Goal: Task Accomplishment & Management: Complete application form

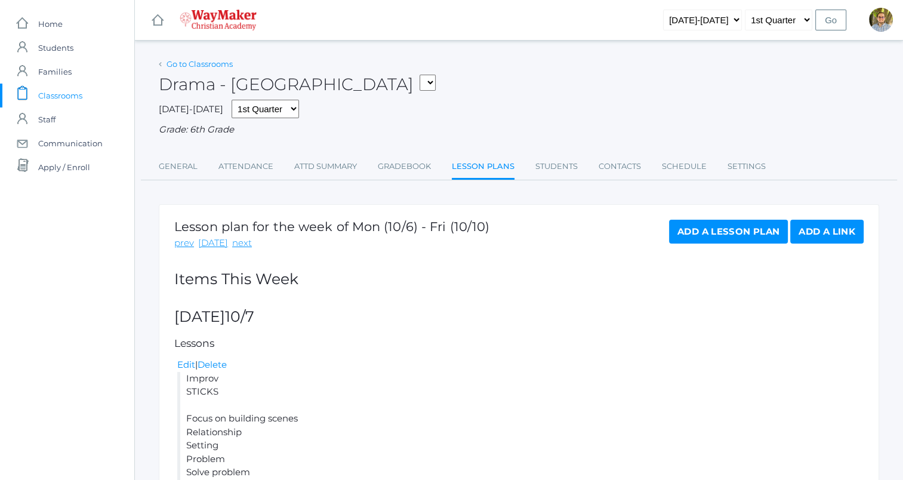
click at [201, 67] on link "Go to Classrooms" at bounding box center [199, 64] width 66 height 10
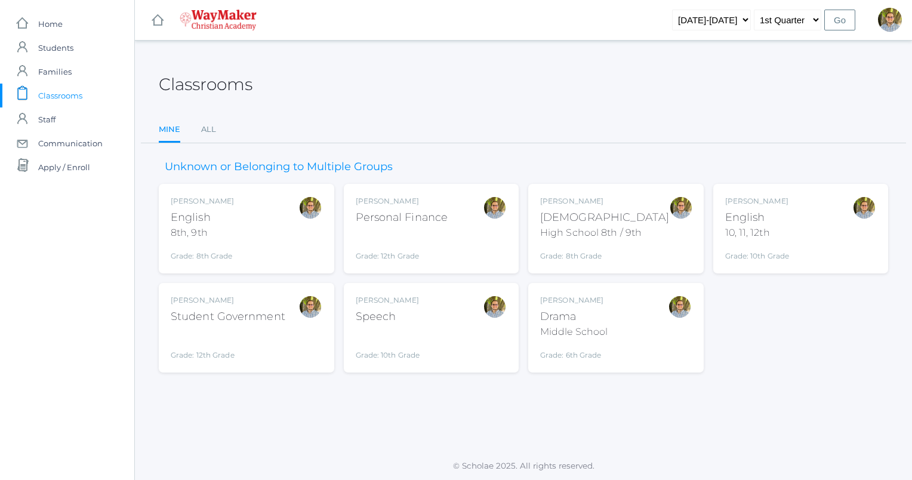
click at [279, 246] on div "Kylen Braileanu English 8th, 9th Grade: 8th Grade 08ENGLISH" at bounding box center [247, 229] width 152 height 66
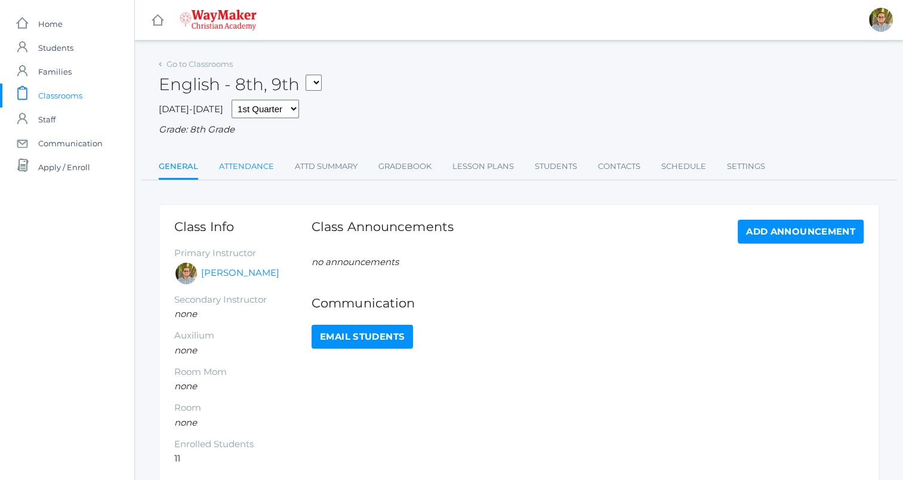
click at [241, 172] on link "Attendance" at bounding box center [246, 167] width 55 height 24
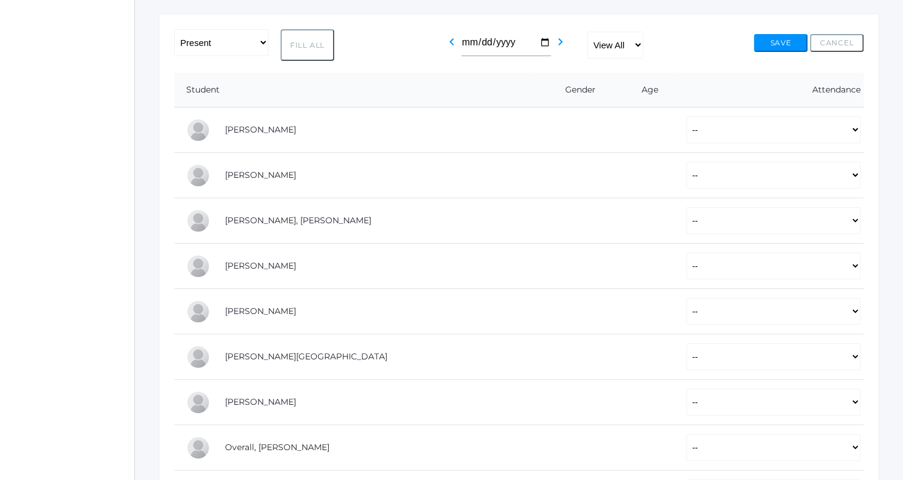
scroll to position [191, 0]
click at [314, 50] on button "Fill All" at bounding box center [307, 45] width 54 height 32
select select "P"
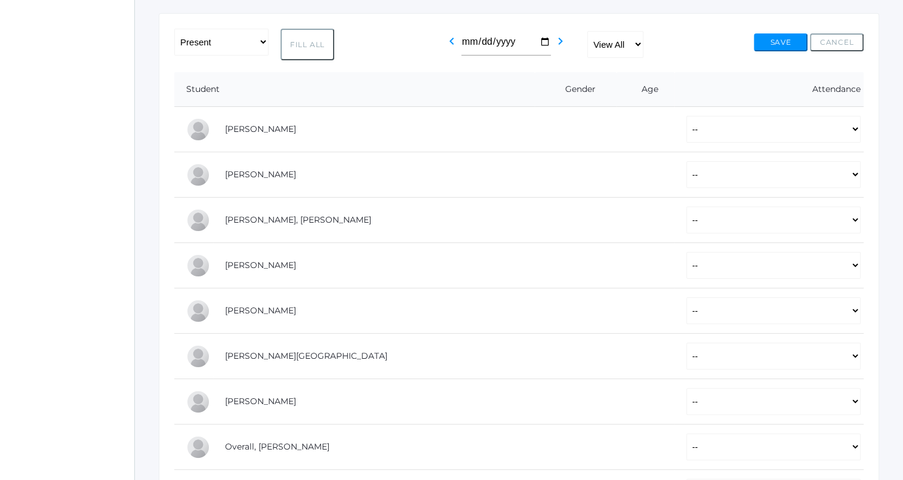
select select "P"
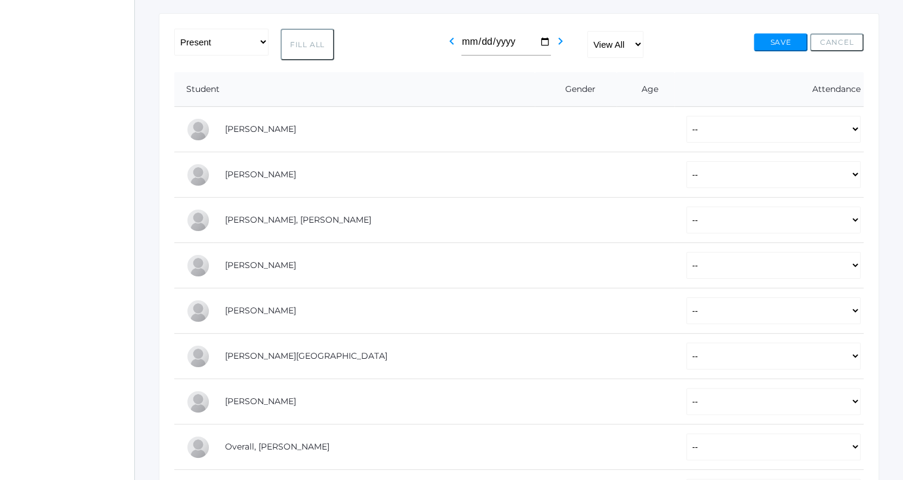
select select "P"
click at [686, 135] on select "-- Present Tardy Excused Tardy Unexcused Absent Excused Absent Unexcused" at bounding box center [773, 129] width 174 height 27
select select "AE"
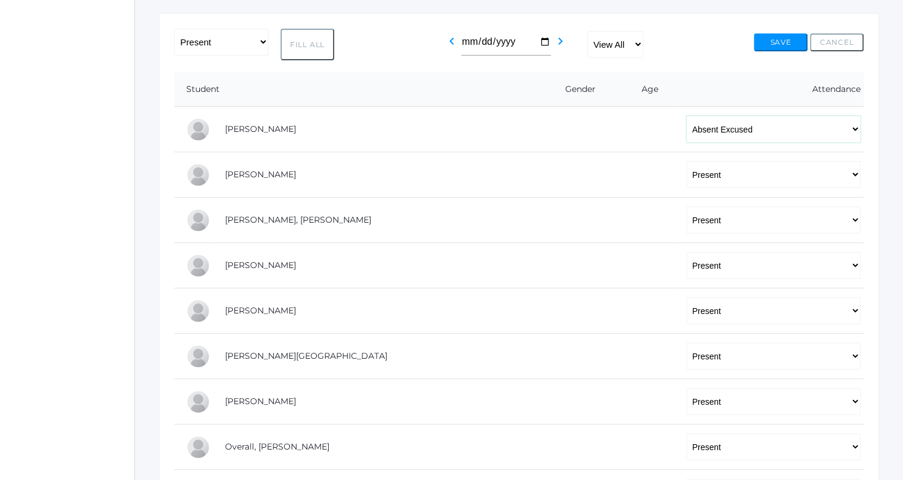
click at [686, 116] on select "-- Present Tardy Excused Tardy Unexcused Absent Excused Absent Unexcused" at bounding box center [773, 129] width 174 height 27
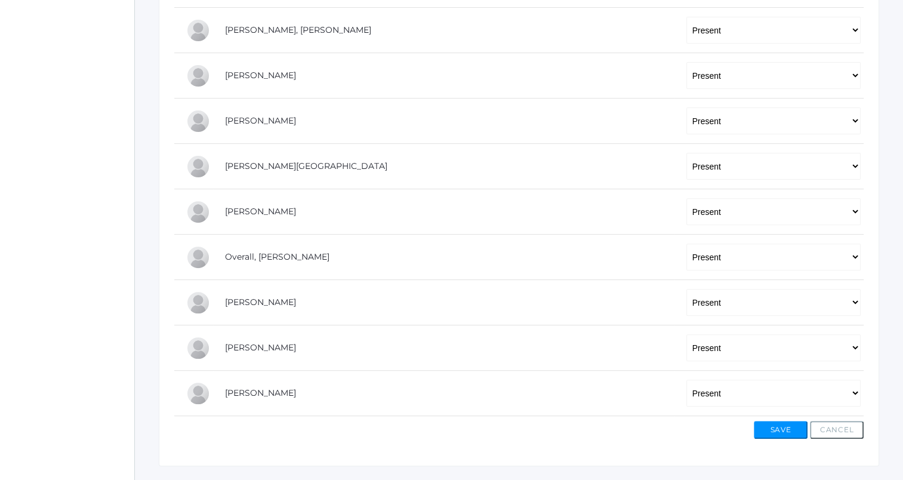
scroll to position [408, 0]
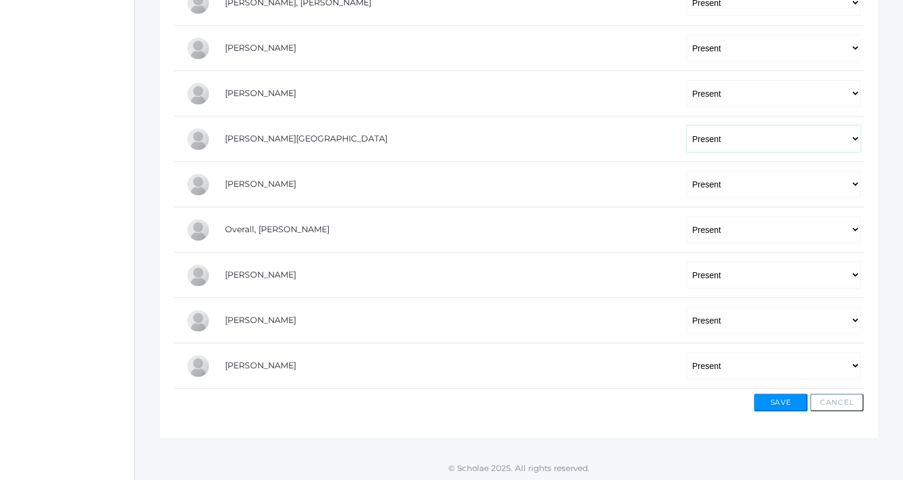
click at [686, 131] on select "-- Present Tardy Excused Tardy Unexcused Absent Excused Absent Unexcused" at bounding box center [773, 138] width 174 height 27
select select "AE"
click at [686, 125] on select "-- Present Tardy Excused Tardy Unexcused Absent Excused Absent Unexcused" at bounding box center [773, 138] width 174 height 27
click at [697, 178] on select "-- Present Tardy Excused Tardy Unexcused Absent Excused Absent Unexcused" at bounding box center [773, 184] width 174 height 27
select select "AE"
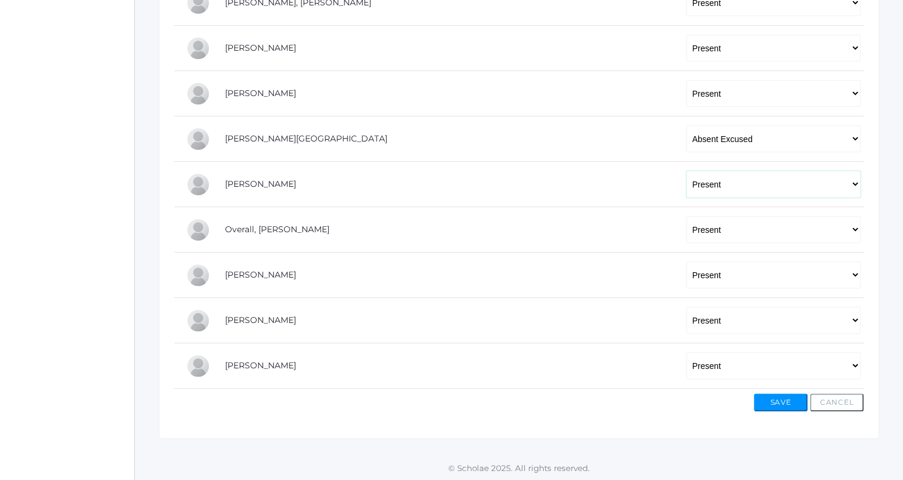
click at [686, 171] on select "-- Present Tardy Excused Tardy Unexcused Absent Excused Absent Unexcused" at bounding box center [773, 184] width 174 height 27
click at [690, 227] on select "-- Present Tardy Excused Tardy Unexcused Absent Excused Absent Unexcused" at bounding box center [773, 229] width 174 height 27
select select "AE"
click at [686, 216] on select "-- Present Tardy Excused Tardy Unexcused Absent Excused Absent Unexcused" at bounding box center [773, 229] width 174 height 27
click at [769, 399] on button "Save" at bounding box center [781, 402] width 54 height 18
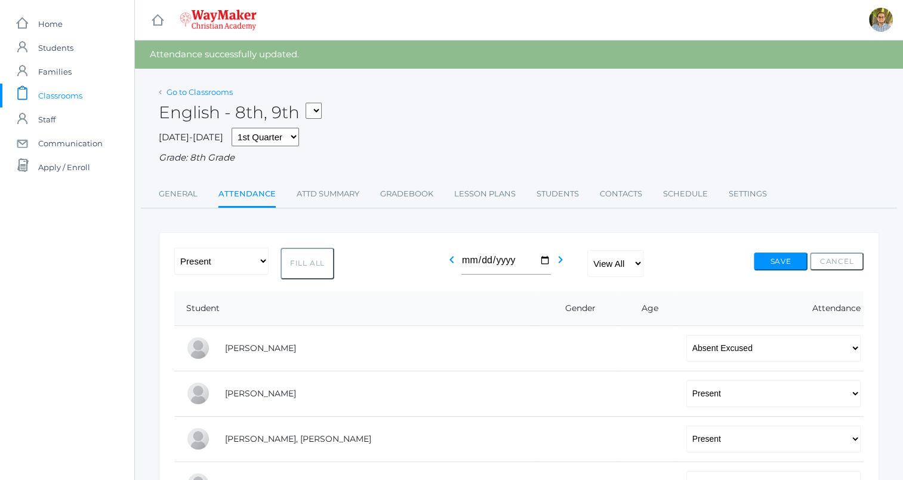
click at [207, 92] on link "Go to Classrooms" at bounding box center [199, 92] width 66 height 10
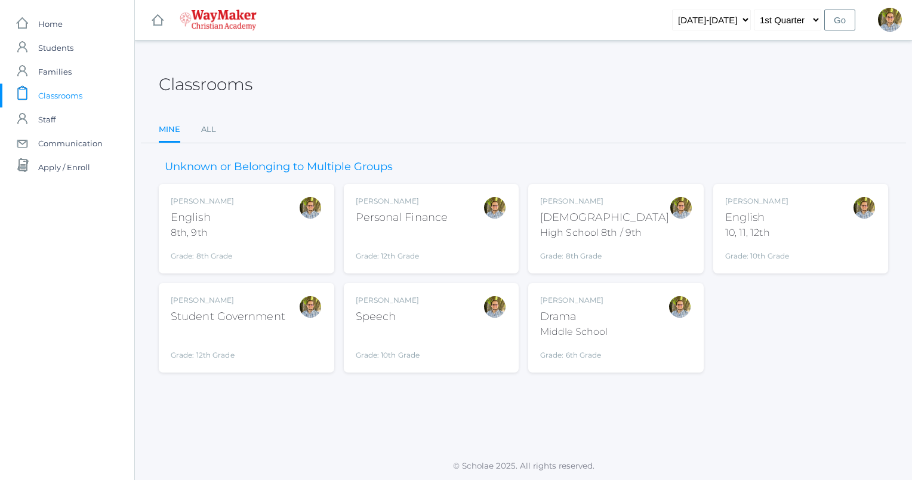
click at [781, 245] on div "Grade: 10th Grade" at bounding box center [757, 253] width 64 height 17
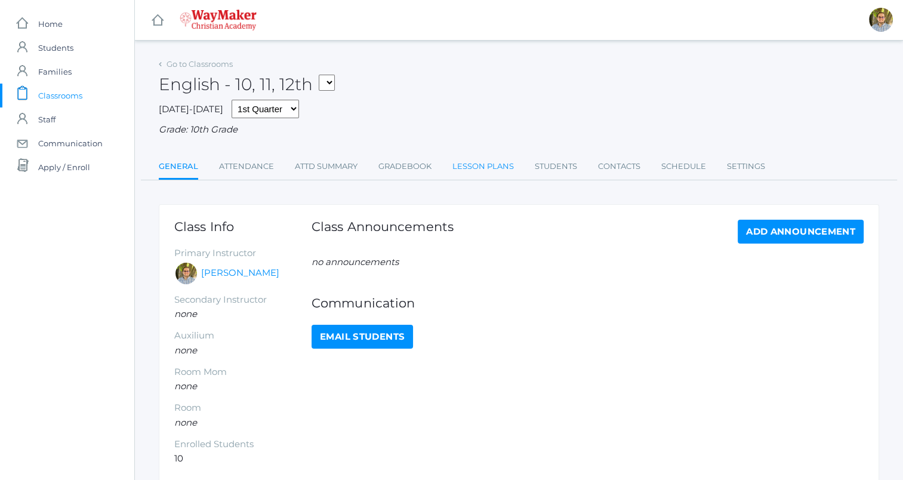
click at [461, 178] on link "Lesson Plans" at bounding box center [482, 167] width 61 height 24
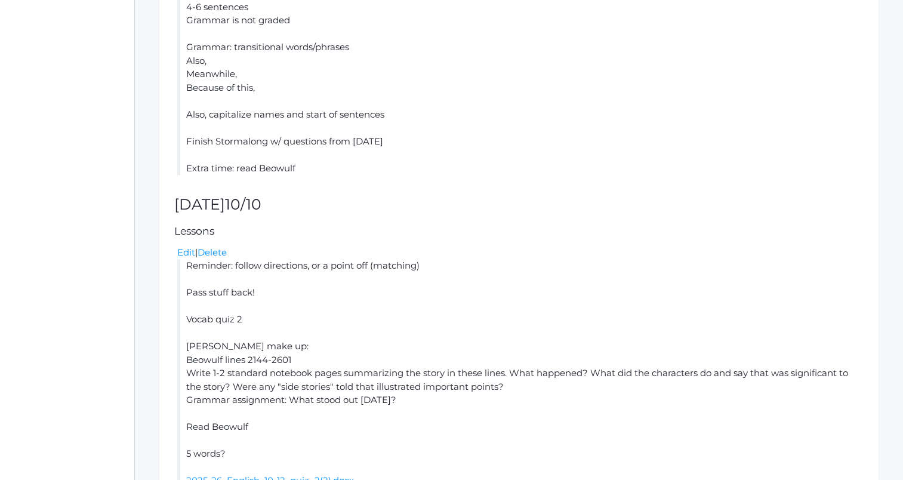
scroll to position [977, 0]
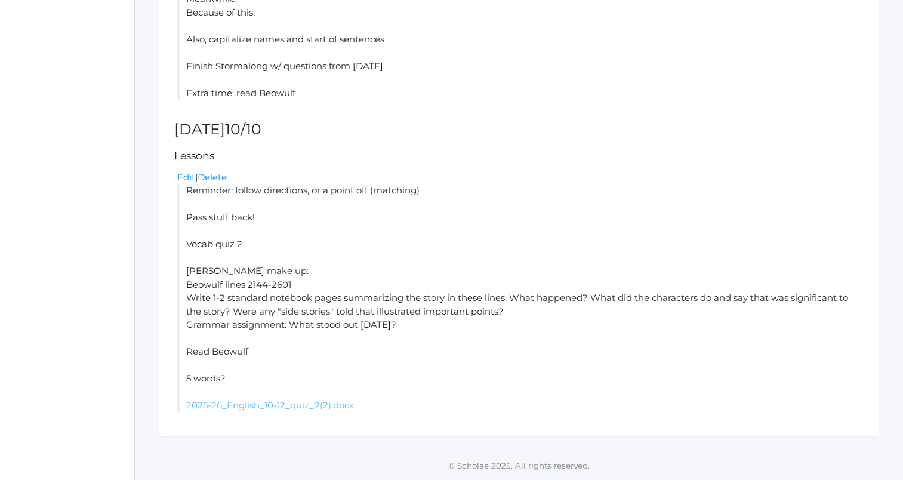
click at [253, 402] on link "2025-26_English_10-12_quiz_2(2).docx" at bounding box center [270, 404] width 168 height 11
